Goal: Use online tool/utility: Utilize a website feature to perform a specific function

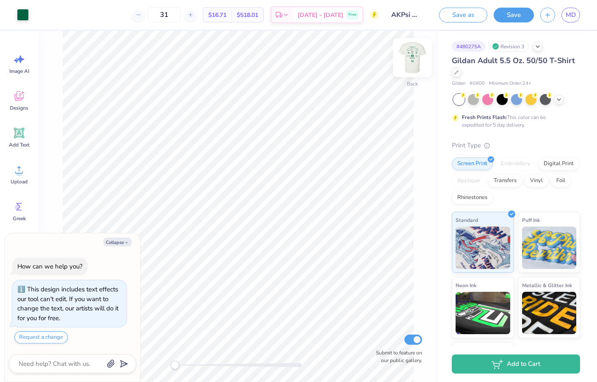
click at [414, 59] on img at bounding box center [413, 58] width 34 height 34
click at [119, 245] on button "Collapse" at bounding box center [117, 242] width 28 height 9
type textarea "x"
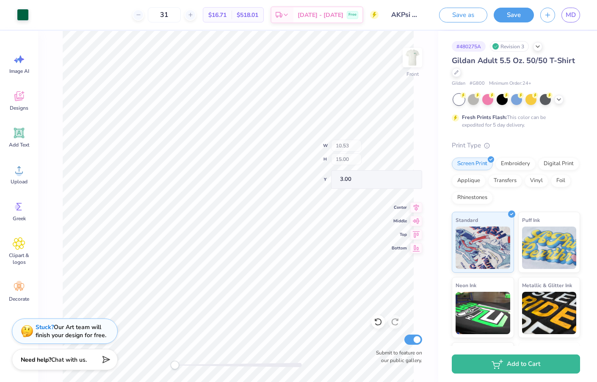
type input "0.52"
type input "0.99"
type input "17.01"
type input "1.12"
type input "2.16"
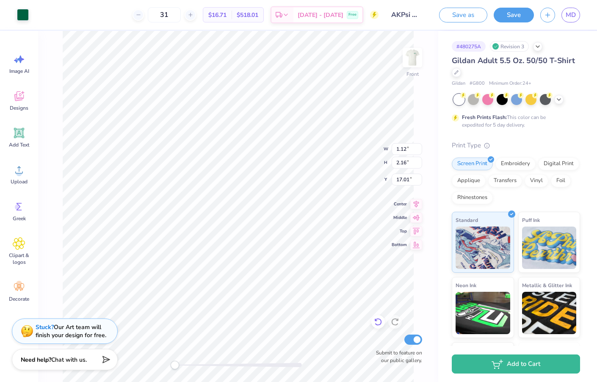
click at [375, 323] on icon at bounding box center [378, 322] width 8 height 8
click at [19, 171] on circle at bounding box center [19, 173] width 6 height 6
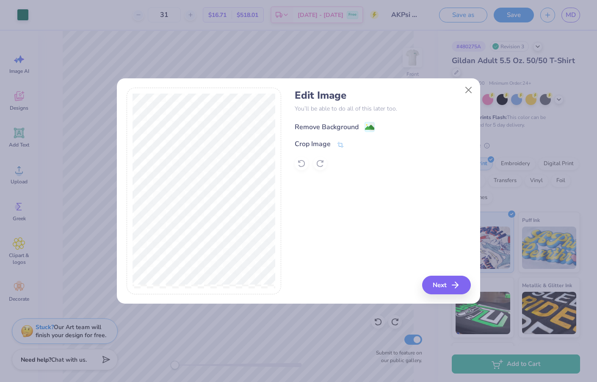
click at [352, 123] on div "Remove Background" at bounding box center [327, 127] width 64 height 10
click at [448, 289] on button "Next" at bounding box center [448, 285] width 49 height 19
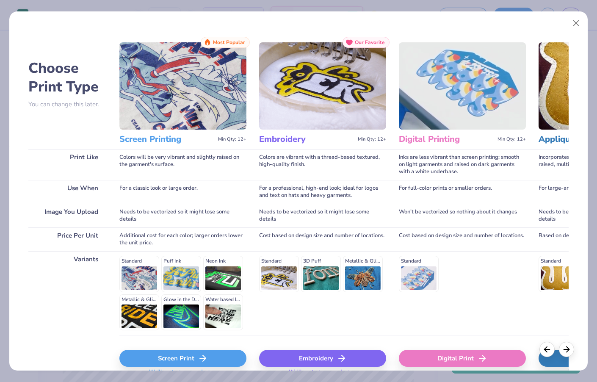
click at [202, 352] on div "Screen Print" at bounding box center [182, 358] width 127 height 17
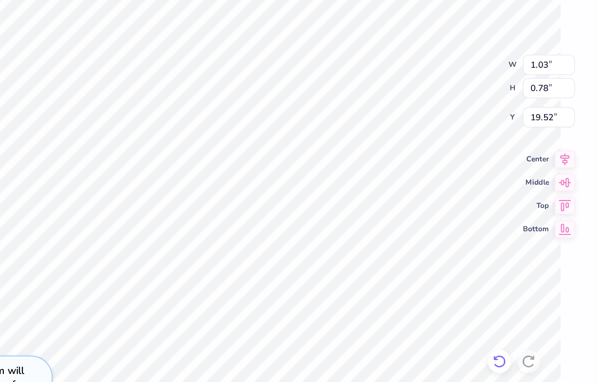
click at [375, 319] on icon at bounding box center [378, 323] width 7 height 8
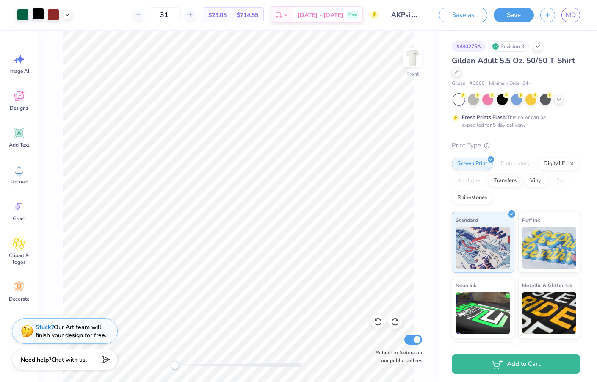
click at [40, 15] on div at bounding box center [38, 14] width 12 height 12
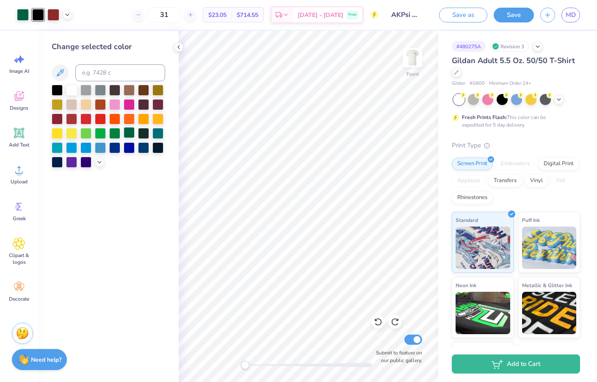
click at [130, 135] on div at bounding box center [129, 132] width 11 height 11
click at [38, 16] on div at bounding box center [38, 14] width 12 height 12
click at [126, 136] on div at bounding box center [129, 132] width 11 height 11
click at [51, 12] on div at bounding box center [53, 14] width 12 height 12
click at [129, 136] on div at bounding box center [129, 132] width 11 height 11
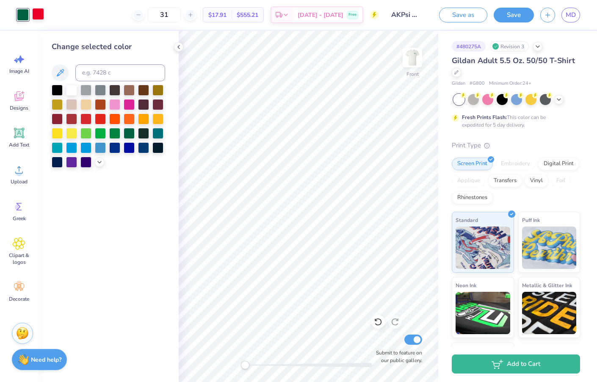
click at [39, 11] on div at bounding box center [38, 14] width 12 height 12
click at [128, 134] on div at bounding box center [129, 132] width 11 height 11
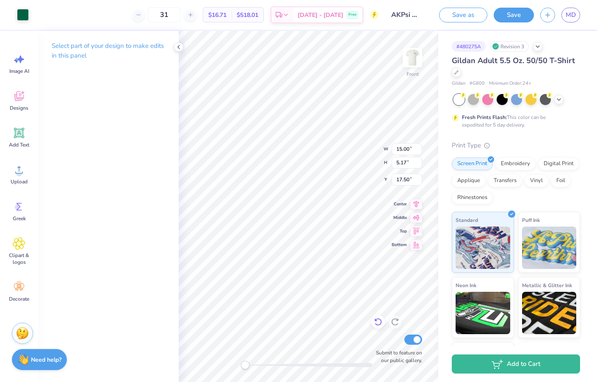
type input "5.42"
type input "1.87"
type input "15.63"
type input "13.75"
type input "13.48"
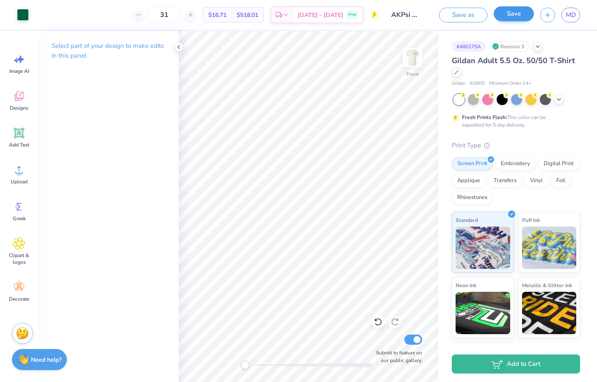
click at [507, 19] on button "Save" at bounding box center [514, 13] width 40 height 15
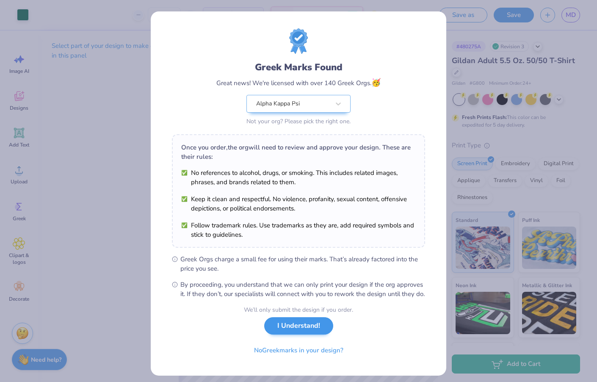
click at [290, 335] on button "I Understand!" at bounding box center [298, 325] width 69 height 17
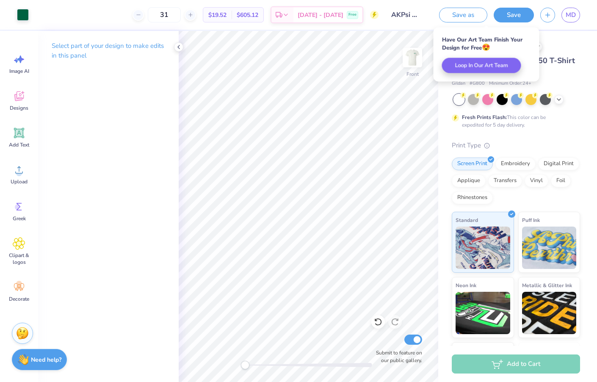
click at [563, 35] on div "# 480275A Revision 3 Gildan Adult 5.5 Oz. 50/50 T-Shirt Gildan # G800 Minimum O…" at bounding box center [517, 217] width 159 height 372
